Goal: Task Accomplishment & Management: Complete application form

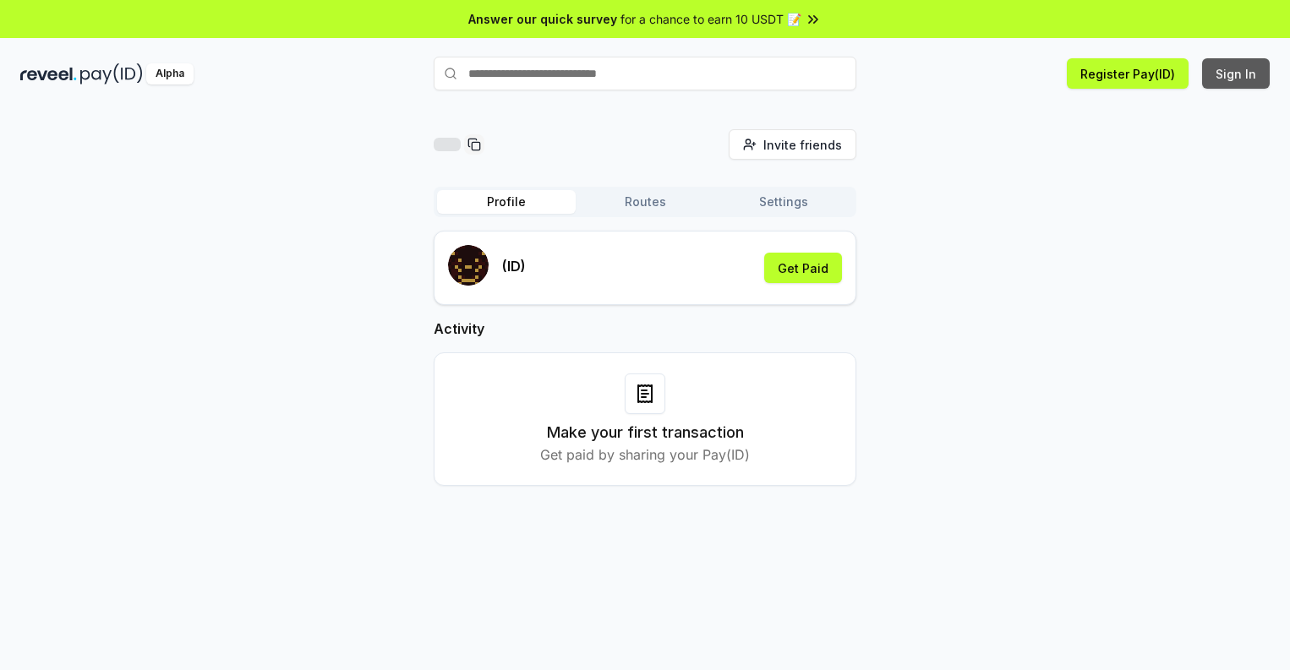
click at [1237, 74] on button "Sign In" at bounding box center [1236, 73] width 68 height 30
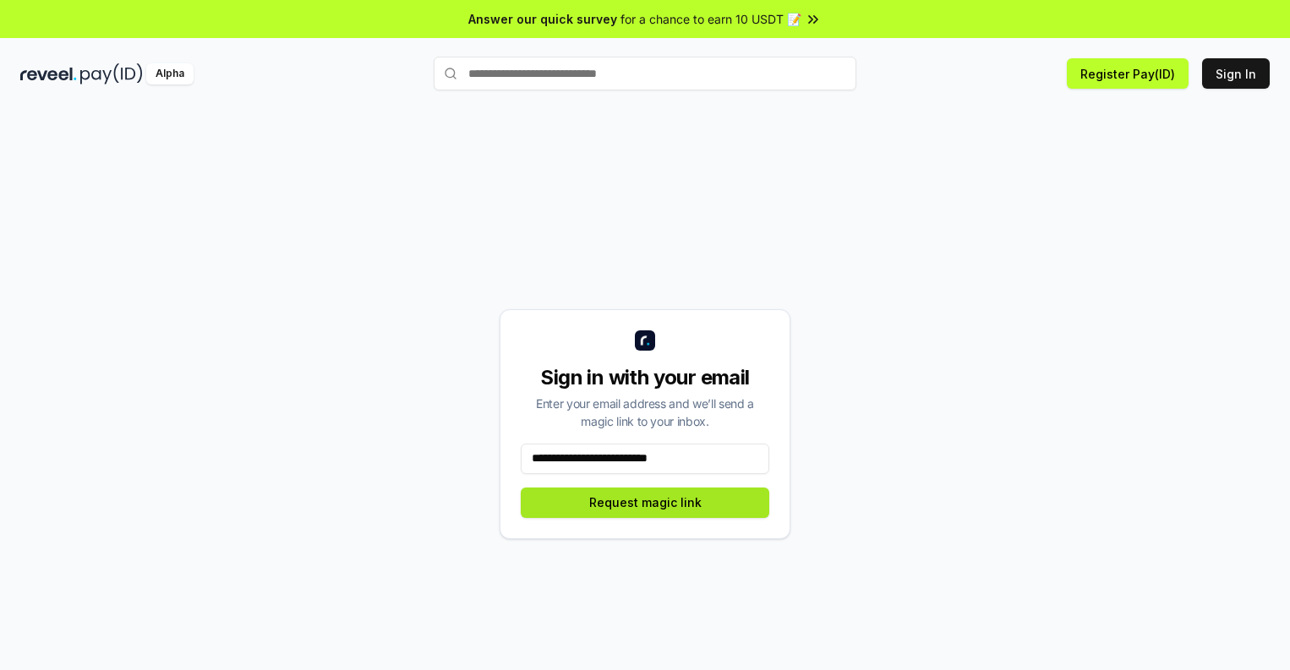
type input "**********"
click at [645, 502] on button "Request magic link" at bounding box center [645, 503] width 249 height 30
